Goal: Transaction & Acquisition: Purchase product/service

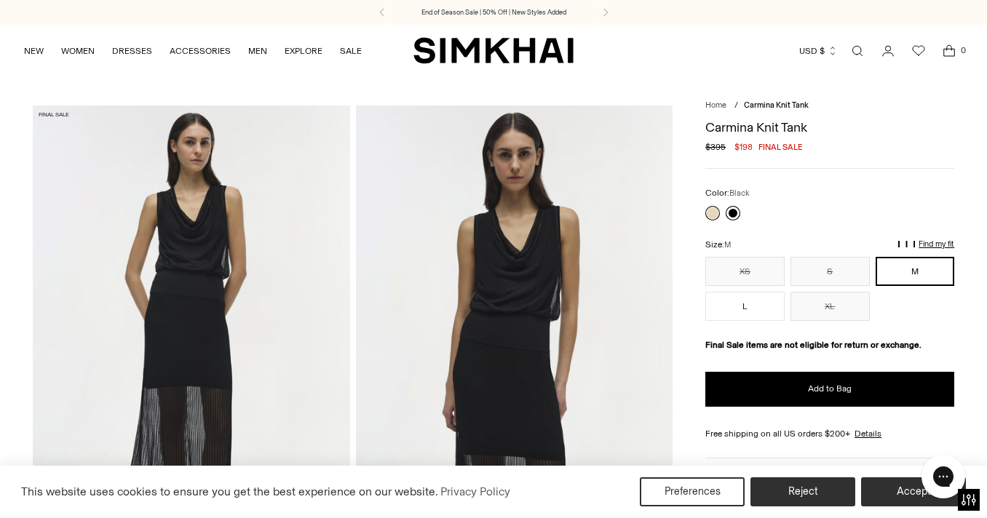
click at [732, 212] on link at bounding box center [733, 213] width 15 height 15
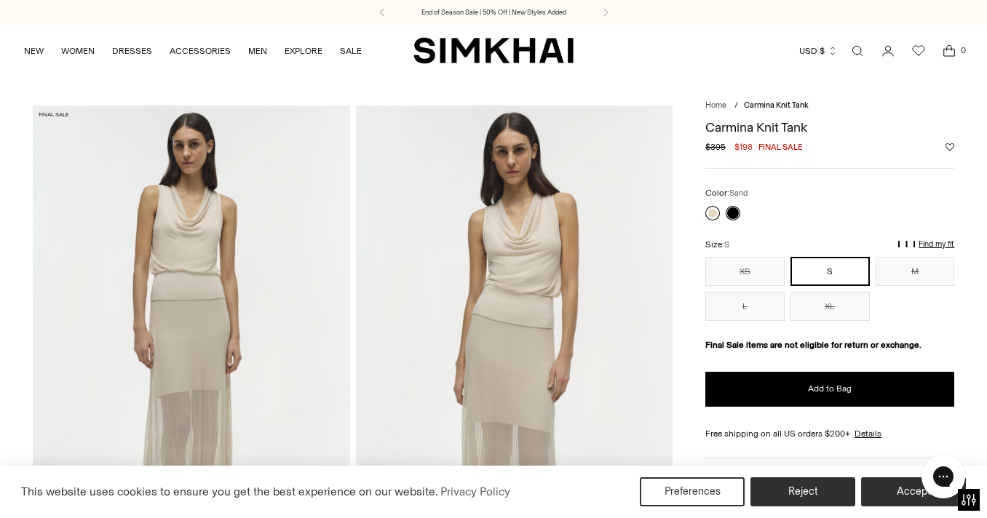
click at [713, 210] on link at bounding box center [712, 213] width 15 height 15
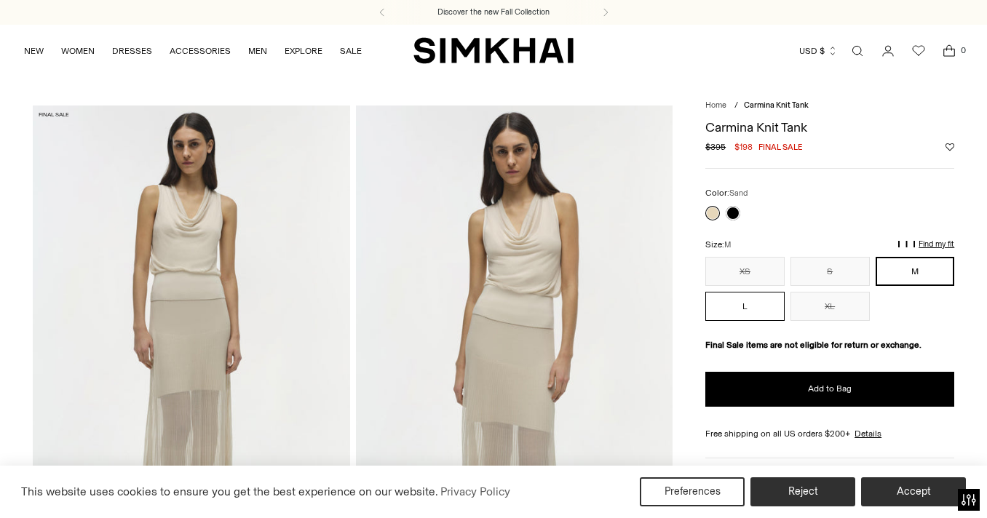
click at [749, 312] on button "L" at bounding box center [744, 306] width 79 height 29
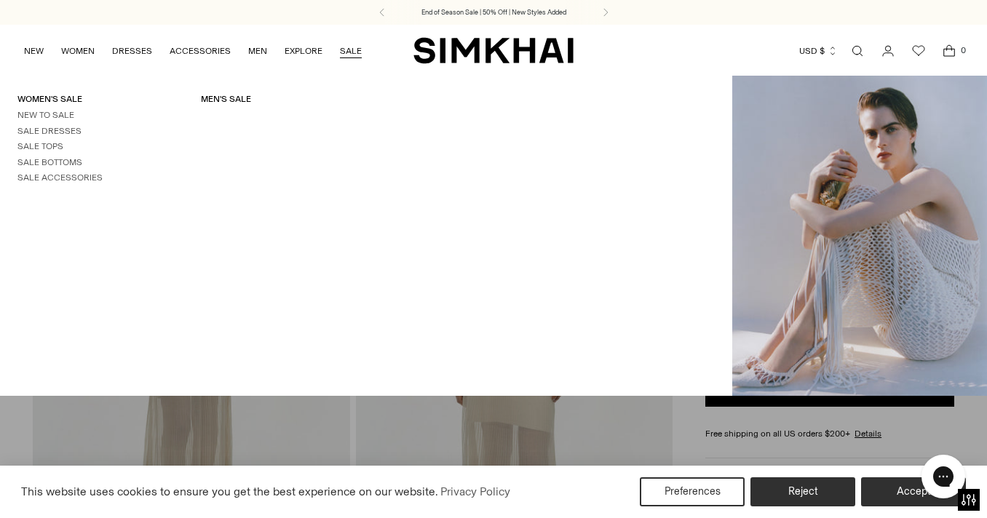
click at [347, 47] on link "SALE" at bounding box center [351, 51] width 22 height 32
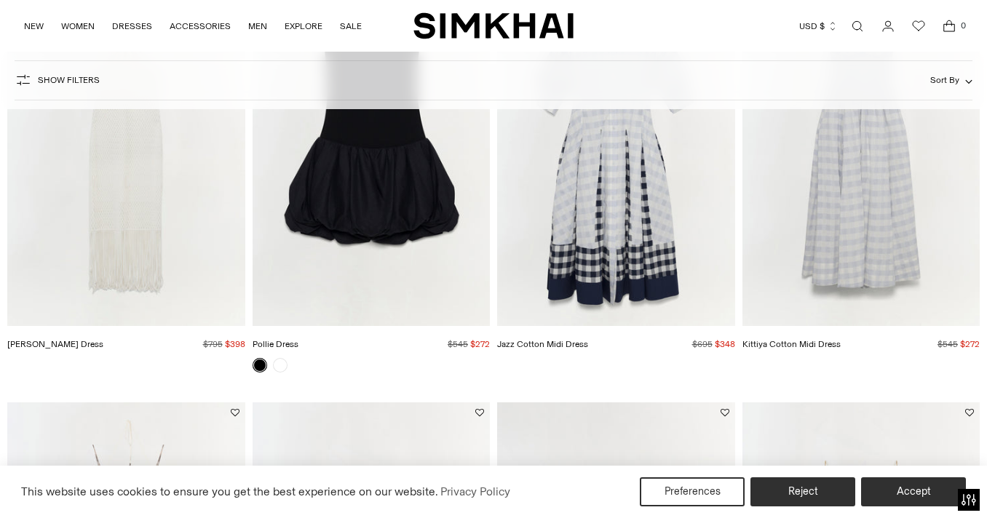
scroll to position [1094, 0]
